Goal: Task Accomplishment & Management: Manage account settings

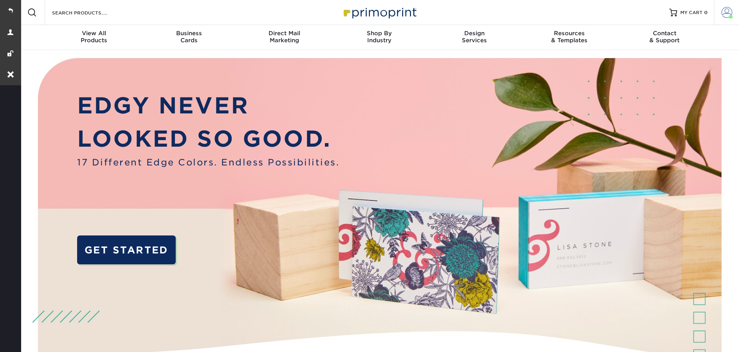
click at [722, 16] on span at bounding box center [726, 12] width 11 height 11
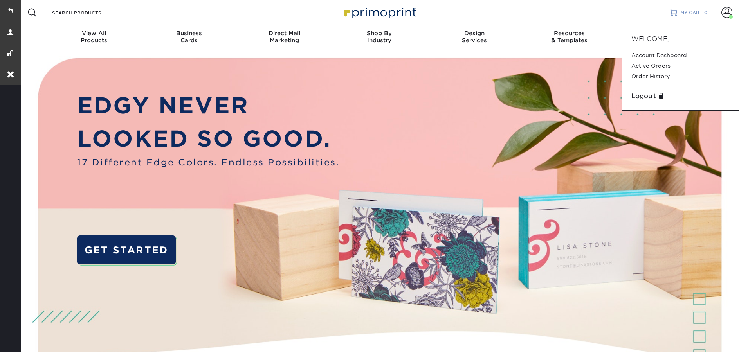
click at [698, 10] on span "MY CART" at bounding box center [691, 12] width 22 height 7
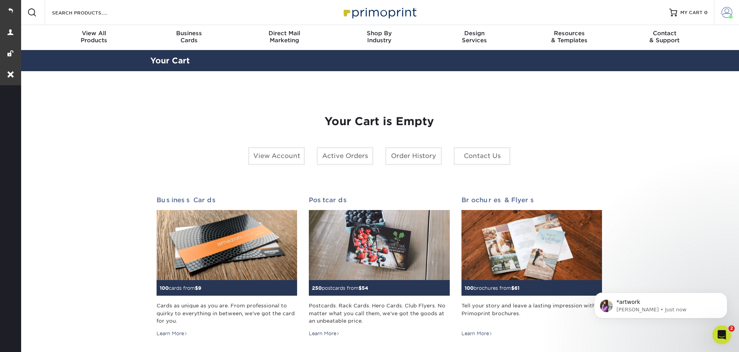
click at [721, 12] on span at bounding box center [726, 12] width 11 height 11
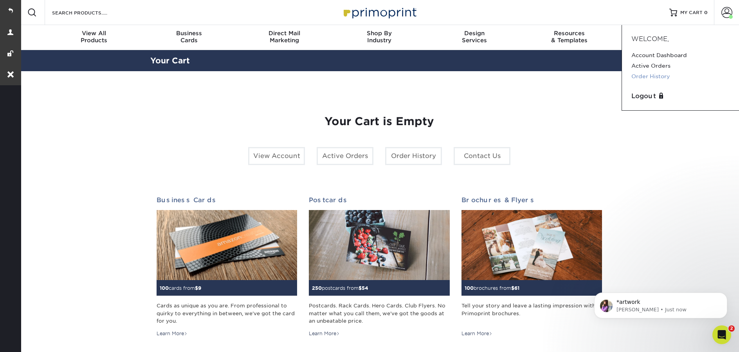
click at [687, 75] on link "Order History" at bounding box center [680, 76] width 98 height 11
